Goal: Information Seeking & Learning: Learn about a topic

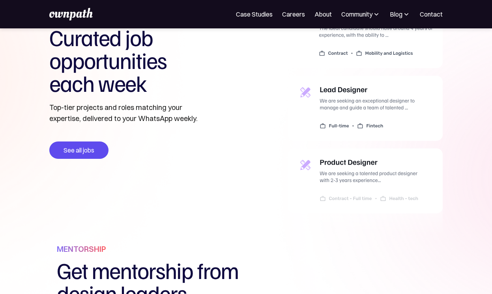
scroll to position [287, 0]
click at [342, 174] on img at bounding box center [365, 123] width 155 height 241
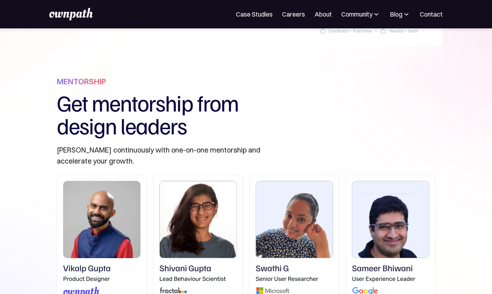
scroll to position [510, 0]
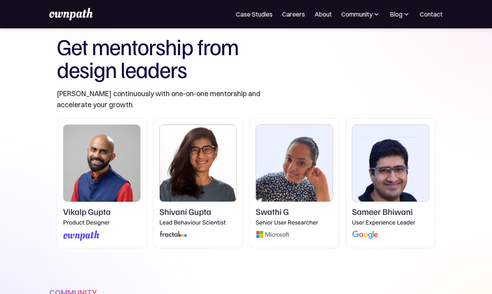
click at [99, 184] on img at bounding box center [102, 183] width 90 height 130
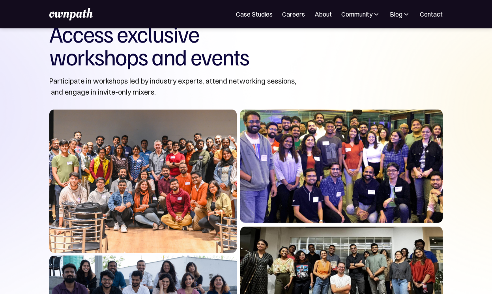
scroll to position [792, 0]
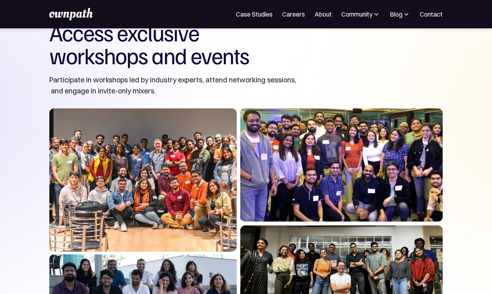
click at [206, 147] on img at bounding box center [245, 217] width 393 height 218
drag, startPoint x: 206, startPoint y: 147, endPoint x: 207, endPoint y: 137, distance: 9.9
click at [207, 137] on img at bounding box center [245, 217] width 393 height 218
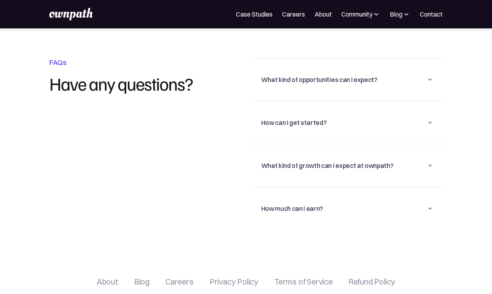
scroll to position [1884, 0]
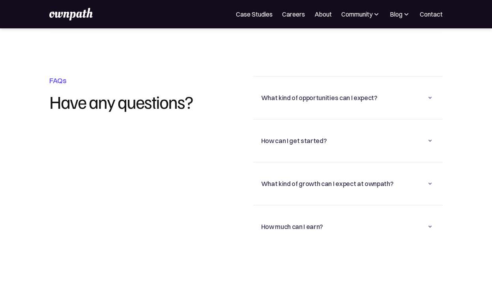
click at [320, 93] on div "What kind of opportunities can I expect?" at bounding box center [319, 97] width 116 height 9
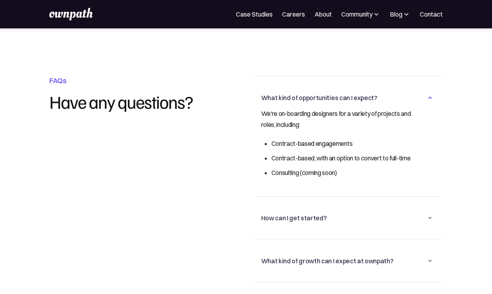
click at [287, 213] on div "How can I get started?" at bounding box center [293, 217] width 65 height 9
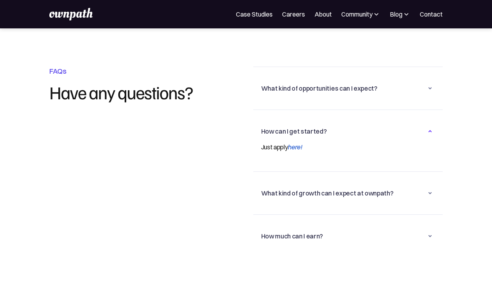
scroll to position [1894, 0]
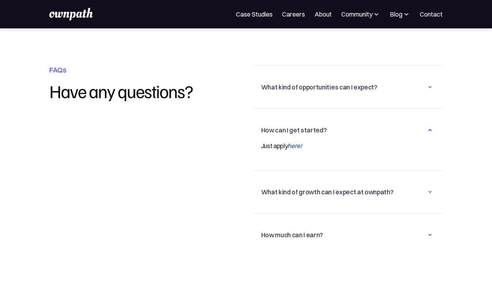
click at [280, 187] on div "What kind of growth can I expect at ownpath?" at bounding box center [327, 191] width 132 height 9
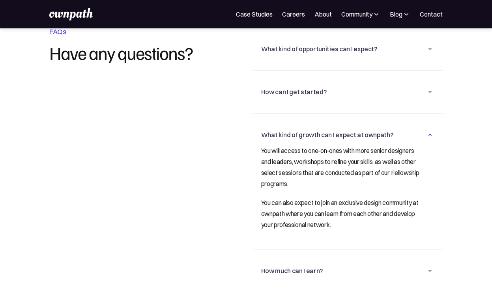
scroll to position [2017, 0]
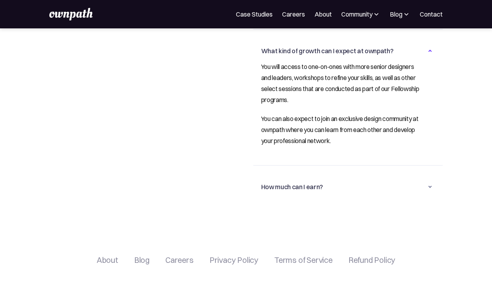
click at [289, 182] on div "How much can I earn?" at bounding box center [292, 186] width 62 height 9
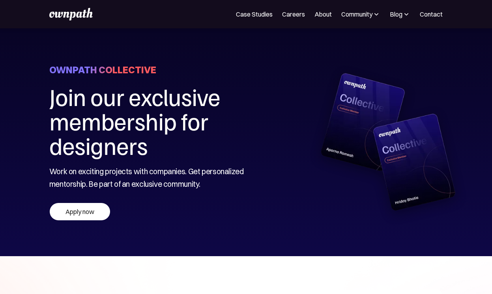
scroll to position [0, 0]
click at [292, 15] on link "Careers" at bounding box center [293, 13] width 23 height 9
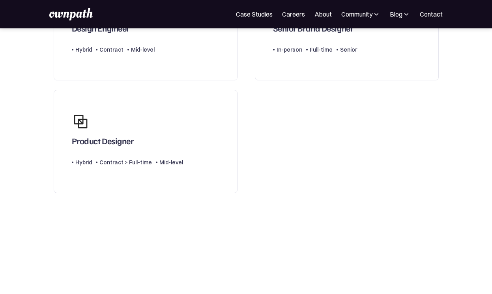
scroll to position [135, 0]
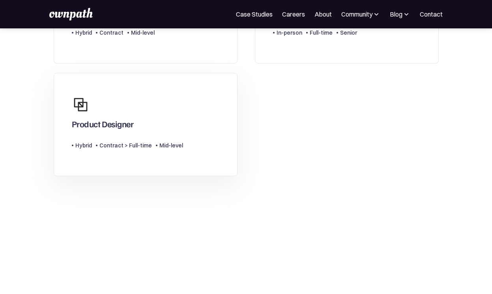
click at [229, 171] on link "Product Designer Type Level Hybrid Contract > Full-time Mid-level" at bounding box center [146, 124] width 184 height 103
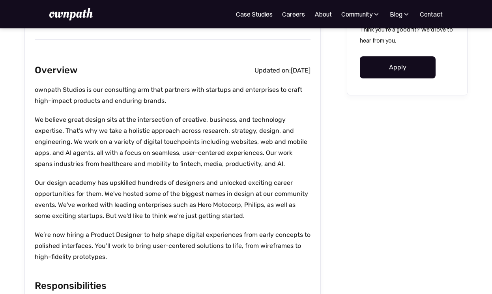
scroll to position [179, 0]
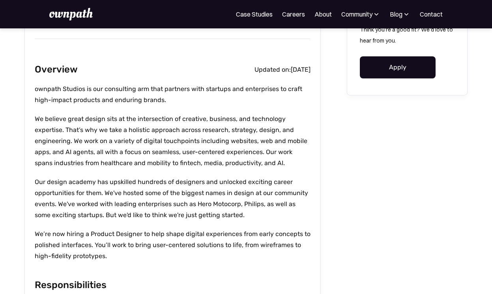
click at [429, 0] on div "For Companies Case Studies Careers About Community Events Resources Design Resi…" at bounding box center [246, 14] width 492 height 28
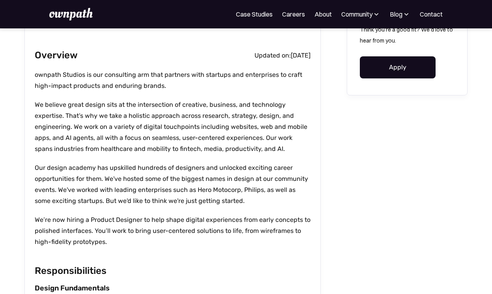
scroll to position [194, 0]
click at [197, 199] on p "Our design academy has upskilled hundreds of designers and unlocked exciting ca…" at bounding box center [173, 184] width 276 height 44
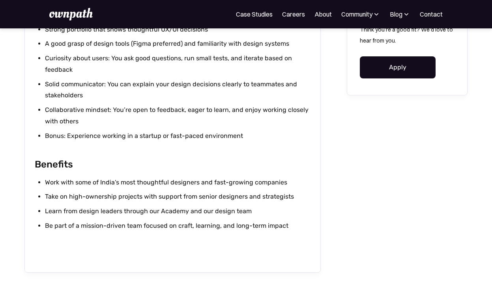
scroll to position [807, 0]
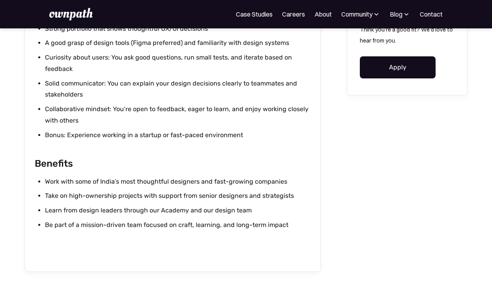
click at [202, 232] on div "Work with some of India’s most thoughtful designers and fast-growing companies …" at bounding box center [173, 207] width 276 height 62
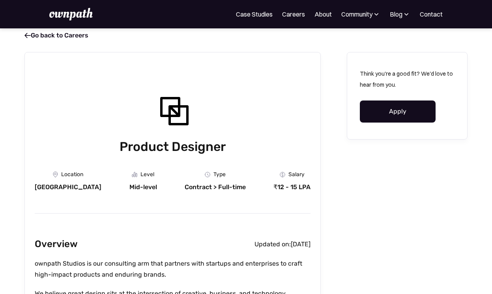
scroll to position [5, 0]
click at [64, 33] on link " Go back to Careers" at bounding box center [56, 34] width 64 height 7
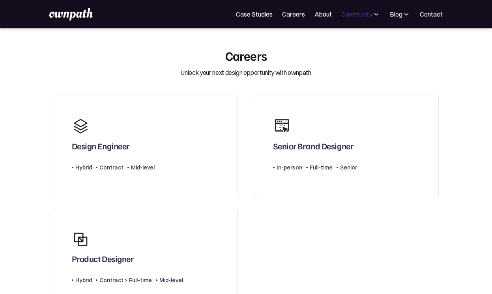
click at [359, 17] on div "Community" at bounding box center [356, 13] width 31 height 9
click at [339, 43] on div "Events" at bounding box center [343, 42] width 30 height 9
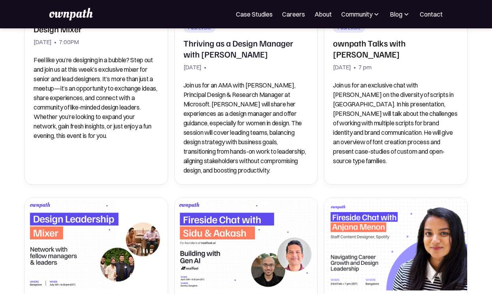
scroll to position [381, 0]
